Goal: Information Seeking & Learning: Learn about a topic

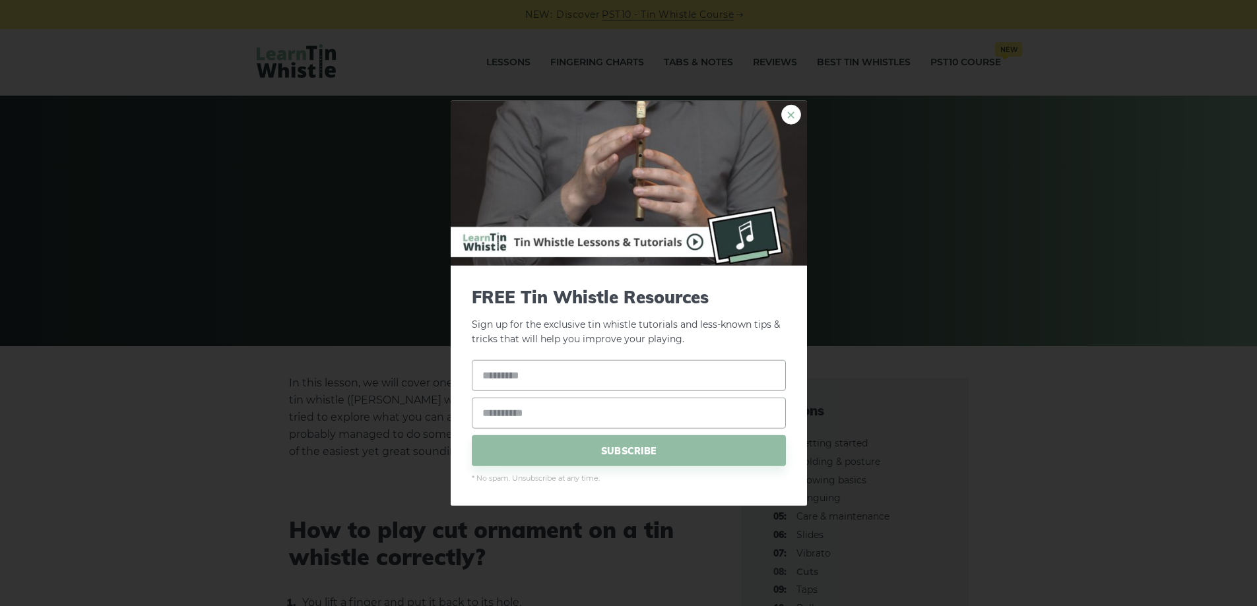
click at [789, 113] on link "×" at bounding box center [791, 114] width 20 height 20
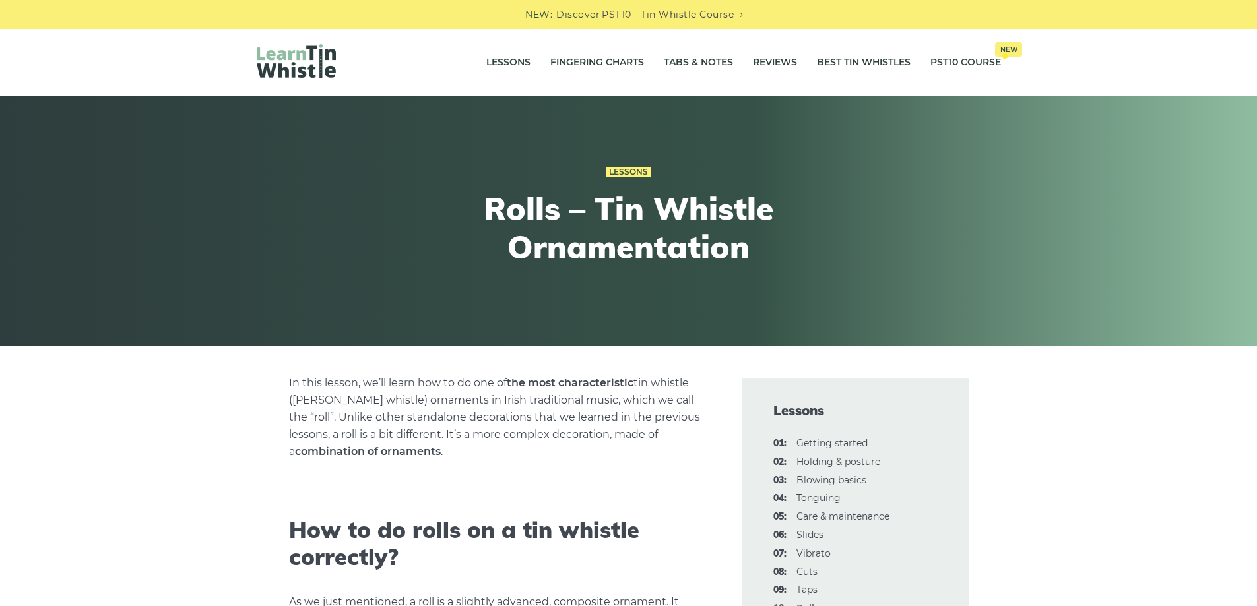
click at [934, 276] on div "Lessons Rolls – Tin Whistle Ornamentation" at bounding box center [629, 221] width 808 height 180
click at [880, 176] on div "Lessons Rolls – Tin Whistle Ornamentation" at bounding box center [629, 221] width 808 height 180
